Goal: Task Accomplishment & Management: Use online tool/utility

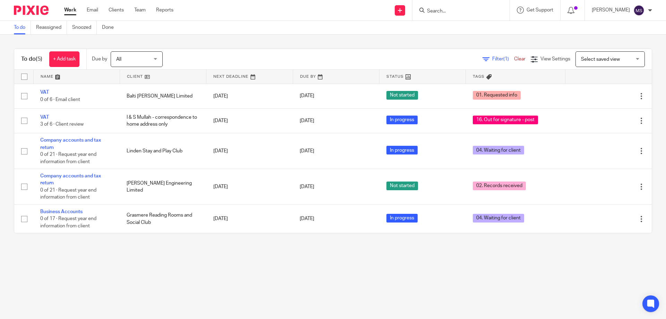
click at [445, 12] on input "Search" at bounding box center [457, 11] width 62 height 6
type input "ony"
click at [445, 25] on link at bounding box center [487, 30] width 124 height 16
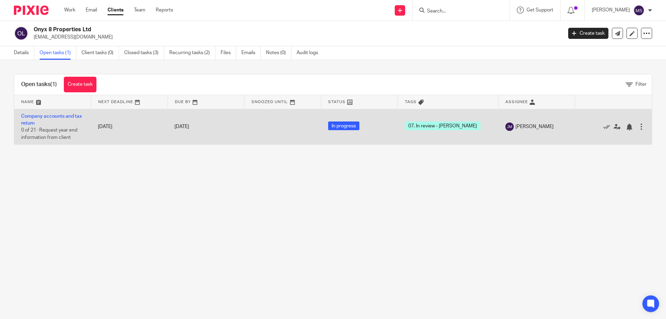
click at [67, 120] on td "Company accounts and tax return 0 of 21 · Request year end information from cli…" at bounding box center [52, 126] width 77 height 35
click at [67, 116] on link "Company accounts and tax return" at bounding box center [51, 120] width 61 height 12
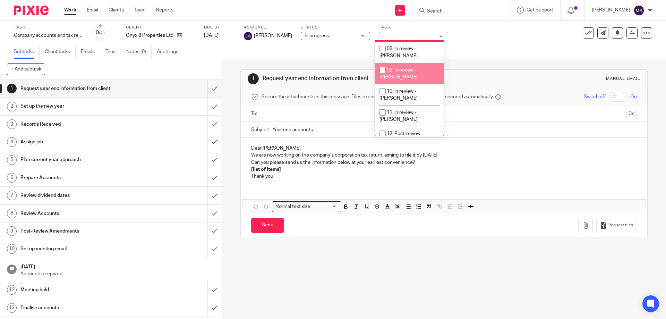
scroll to position [35, 0]
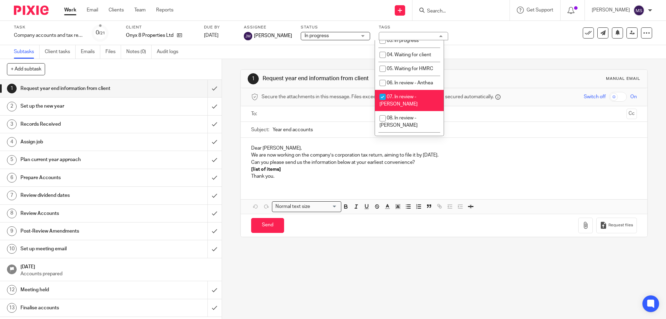
click at [398, 95] on span "07. In review - Julie" at bounding box center [398, 100] width 38 height 12
checkbox input "false"
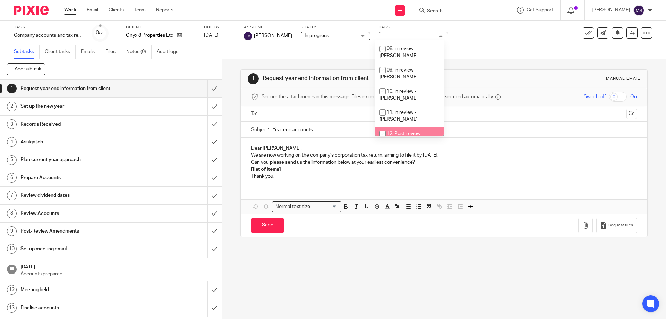
click at [398, 131] on span "12. Post-review adjustments" at bounding box center [399, 137] width 41 height 12
checkbox input "true"
click at [521, 68] on div "1 Request year end information from client Manual email Secure the attachments …" at bounding box center [443, 153] width 407 height 188
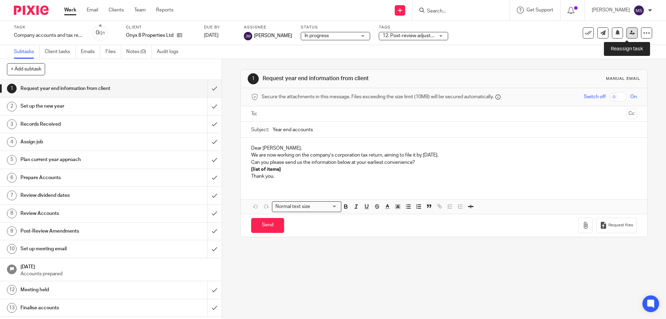
click at [629, 34] on icon at bounding box center [631, 32] width 5 height 5
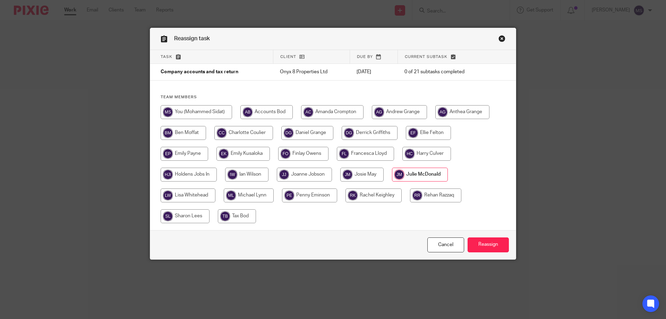
click at [177, 105] on input "radio" at bounding box center [196, 112] width 71 height 14
radio input "true"
click at [470, 245] on input "Reassign" at bounding box center [487, 244] width 41 height 15
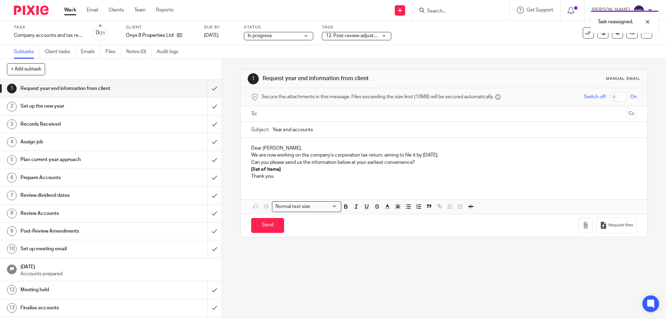
click at [64, 10] on link "Work" at bounding box center [70, 10] width 12 height 7
